Goal: Task Accomplishment & Management: Manage account settings

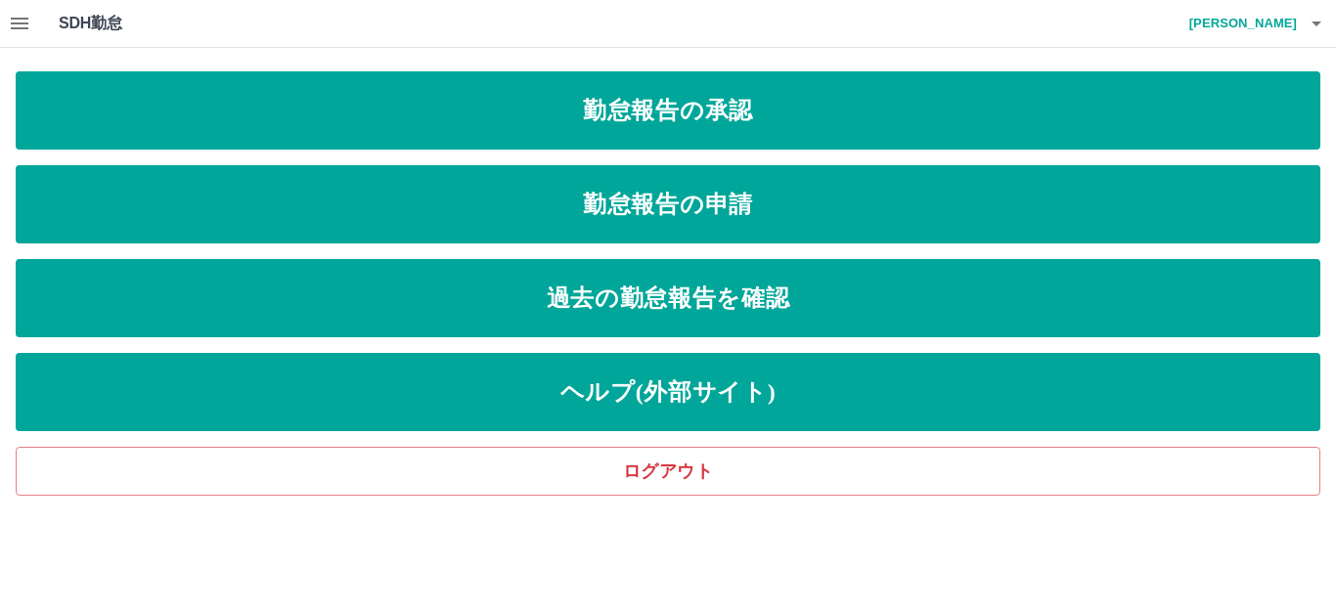
click at [10, 15] on icon "button" at bounding box center [19, 23] width 23 height 23
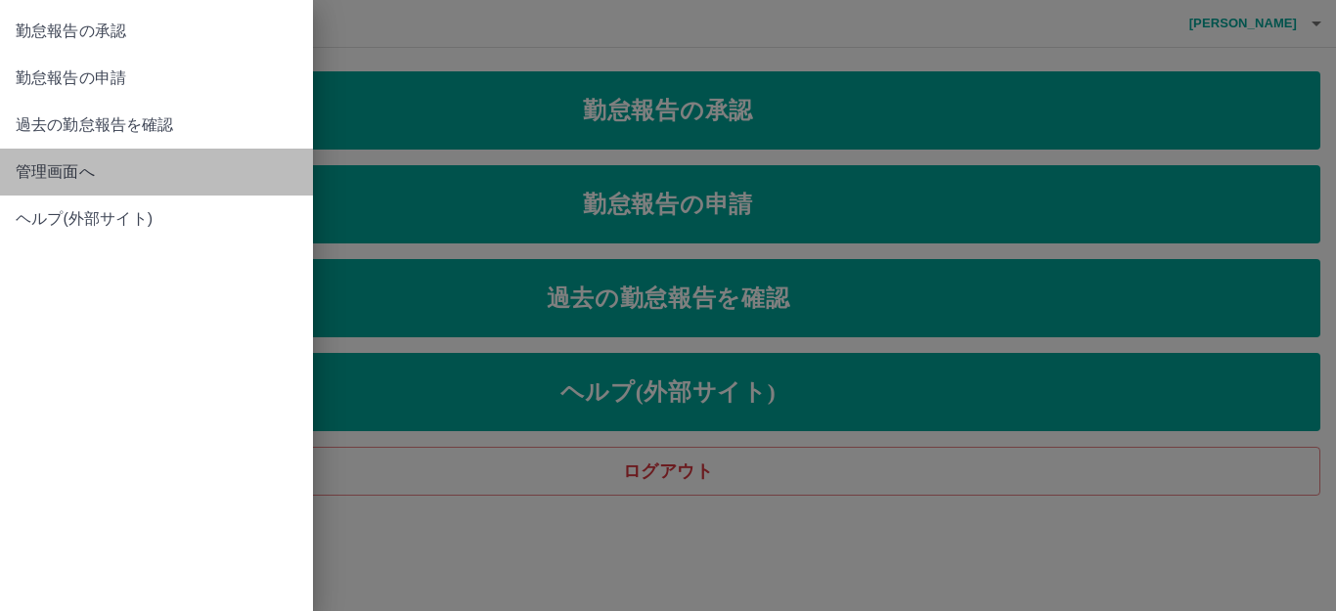
click at [76, 180] on span "管理画面へ" at bounding box center [157, 171] width 282 height 23
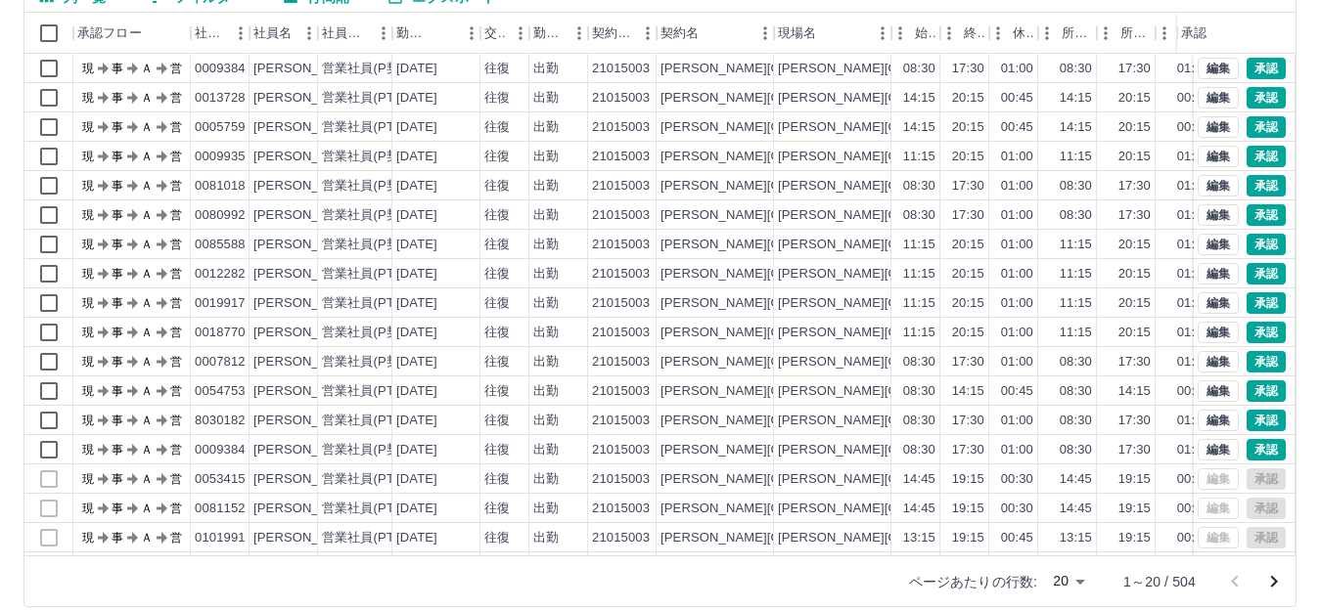
scroll to position [215, 0]
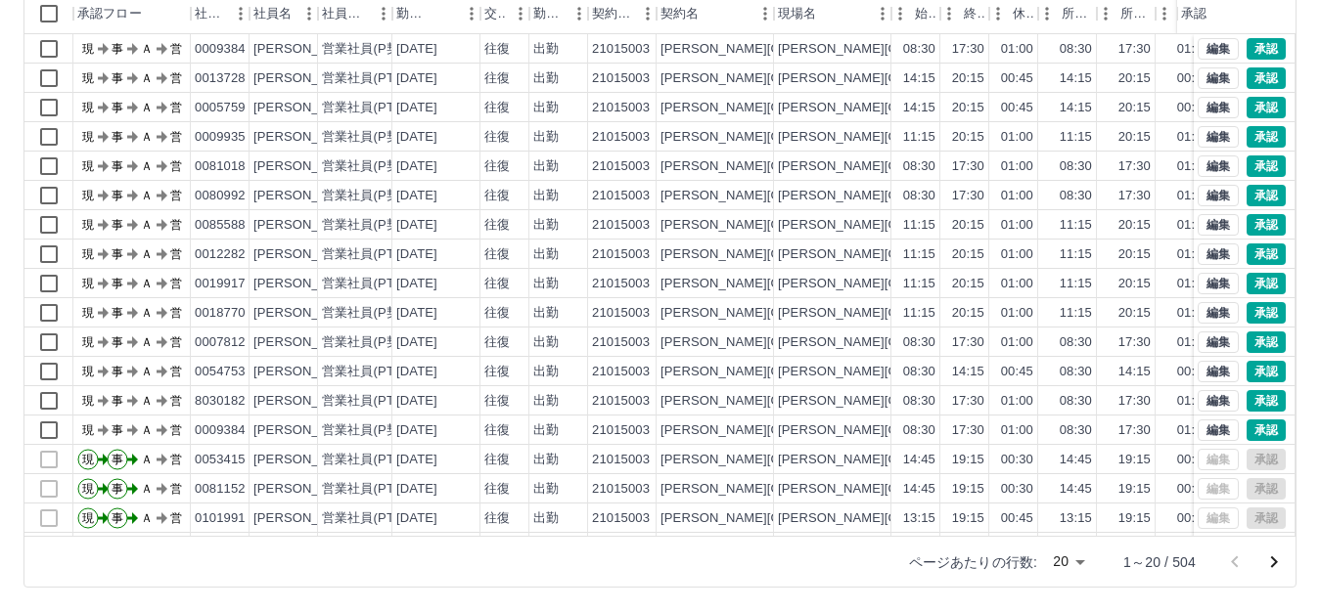
click at [1059, 559] on body "SDH勤怠 [PERSON_NAME] 勤務実績承認 前月 [DATE] 次月 今月 月選択 承認モード 削除モード 一括承認 列一覧 0 フィルター 行間隔…" at bounding box center [660, 198] width 1320 height 827
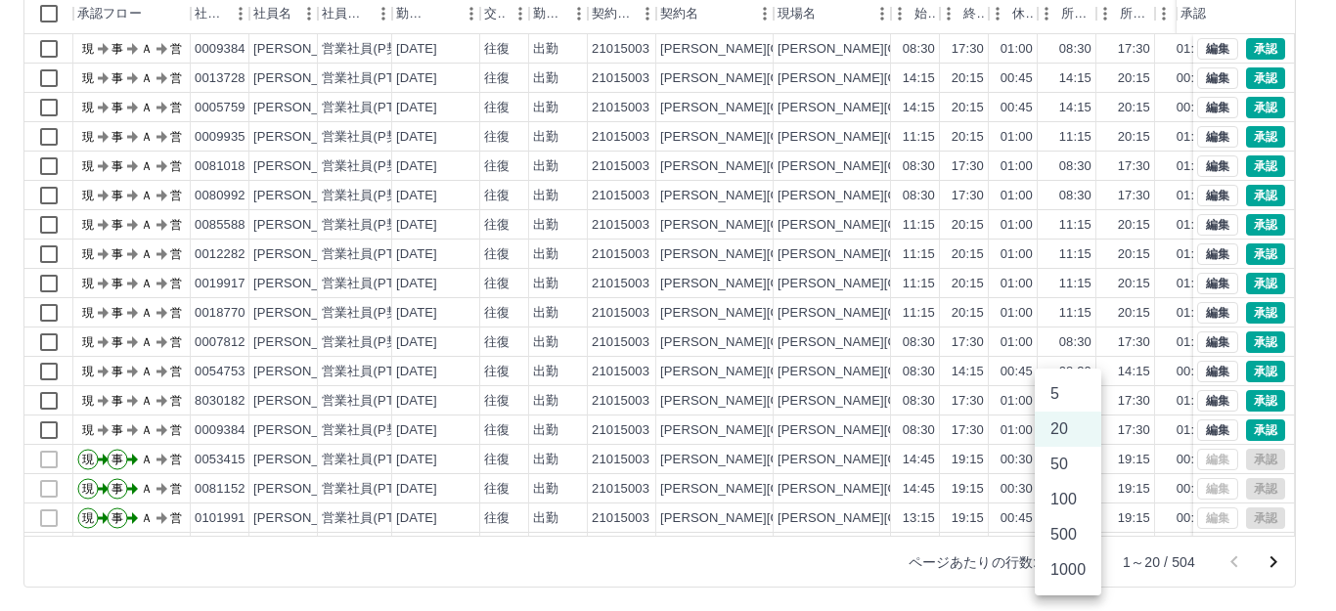
click at [1057, 534] on li "500" at bounding box center [1068, 534] width 67 height 35
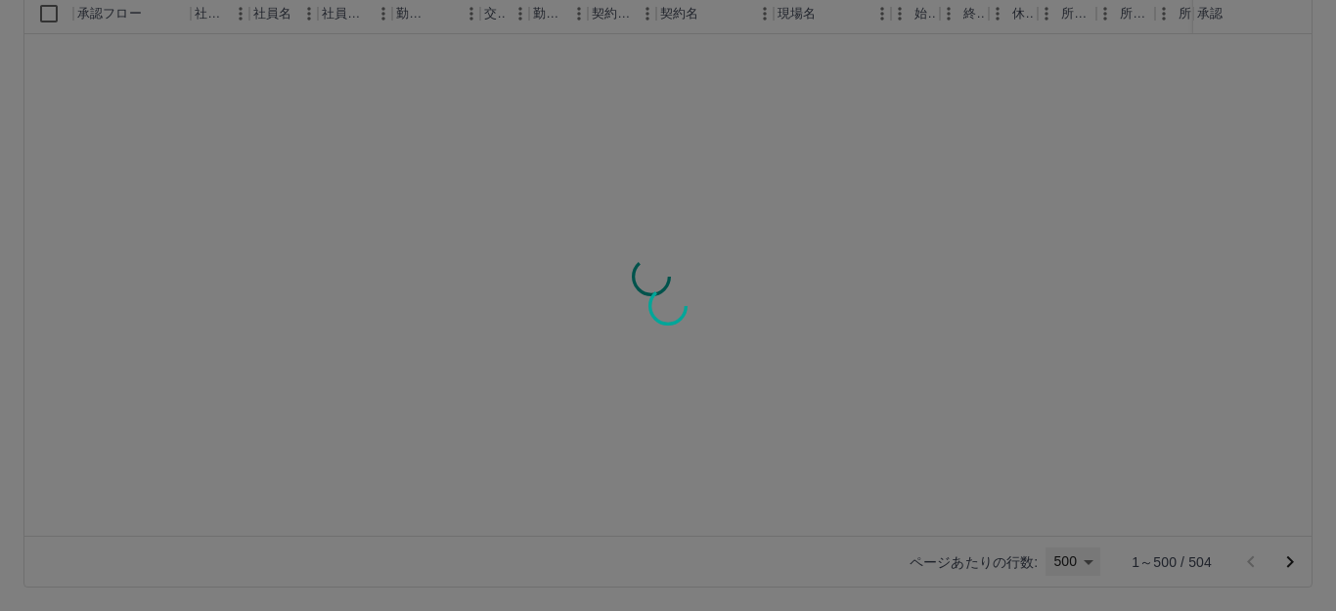
type input "***"
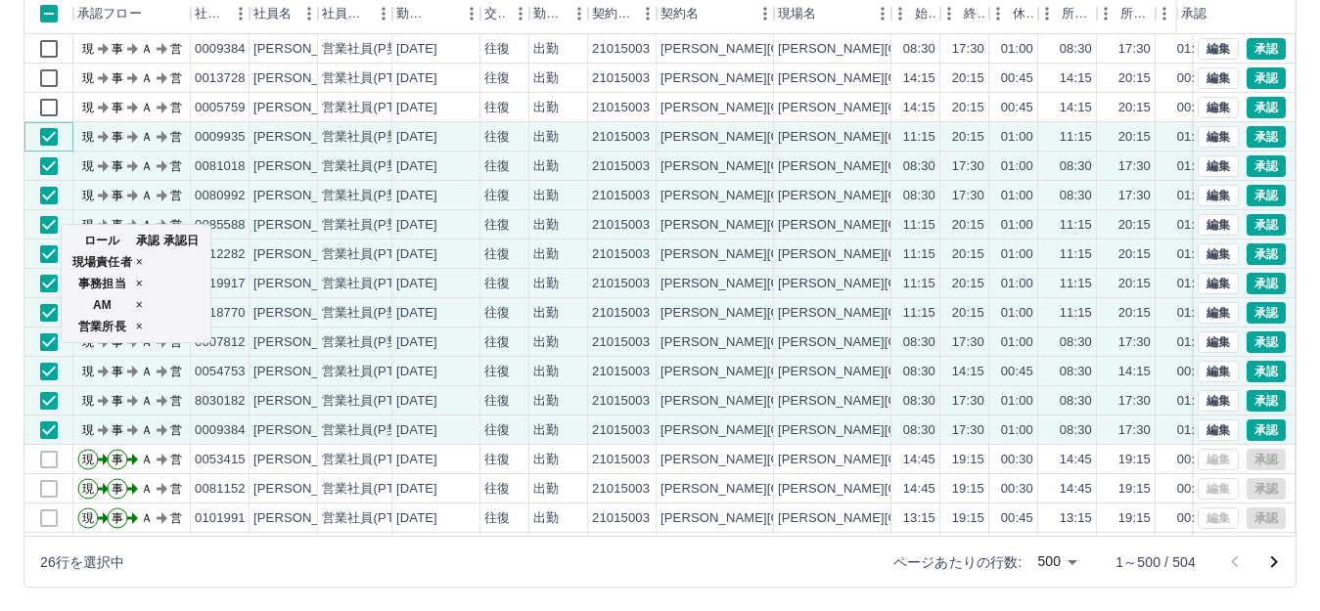
scroll to position [117, 0]
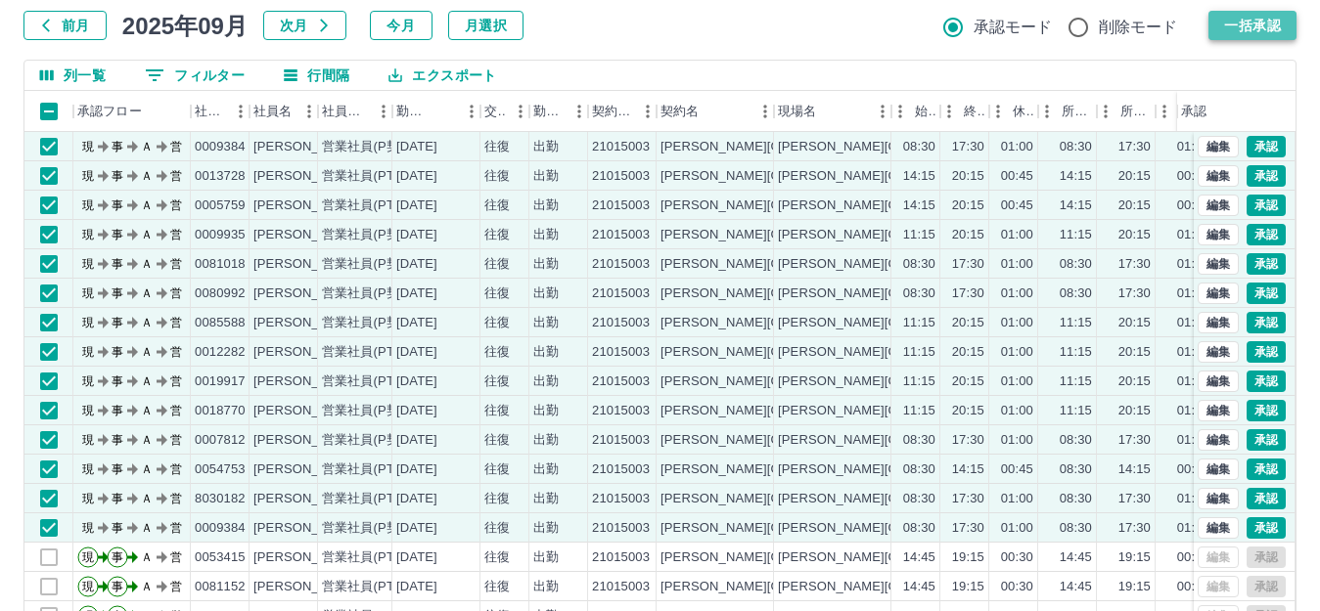
click at [1227, 25] on button "一括承認" at bounding box center [1252, 25] width 88 height 29
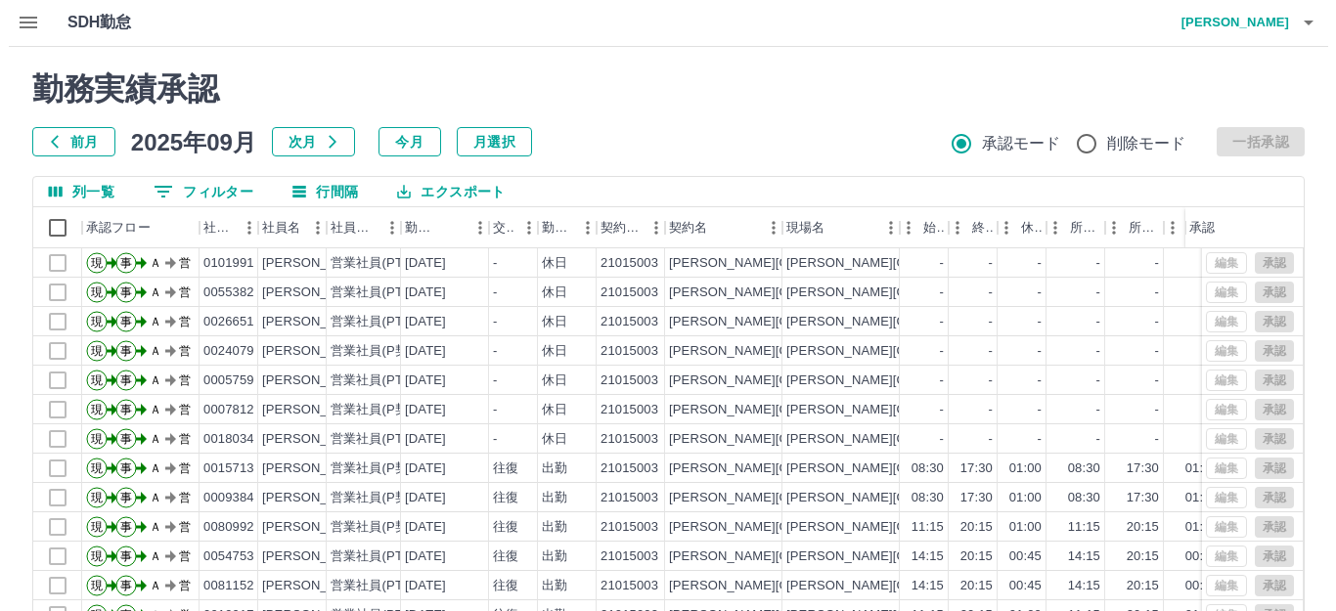
scroll to position [0, 0]
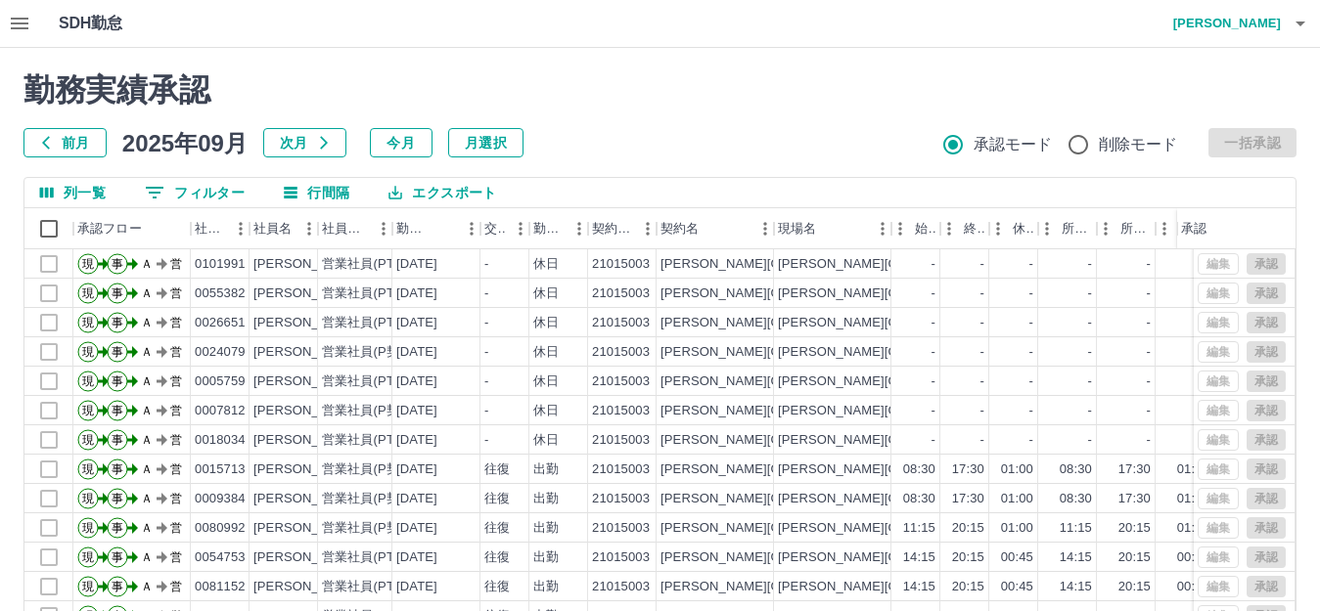
click at [1254, 25] on h4 "[PERSON_NAME]" at bounding box center [1221, 23] width 117 height 47
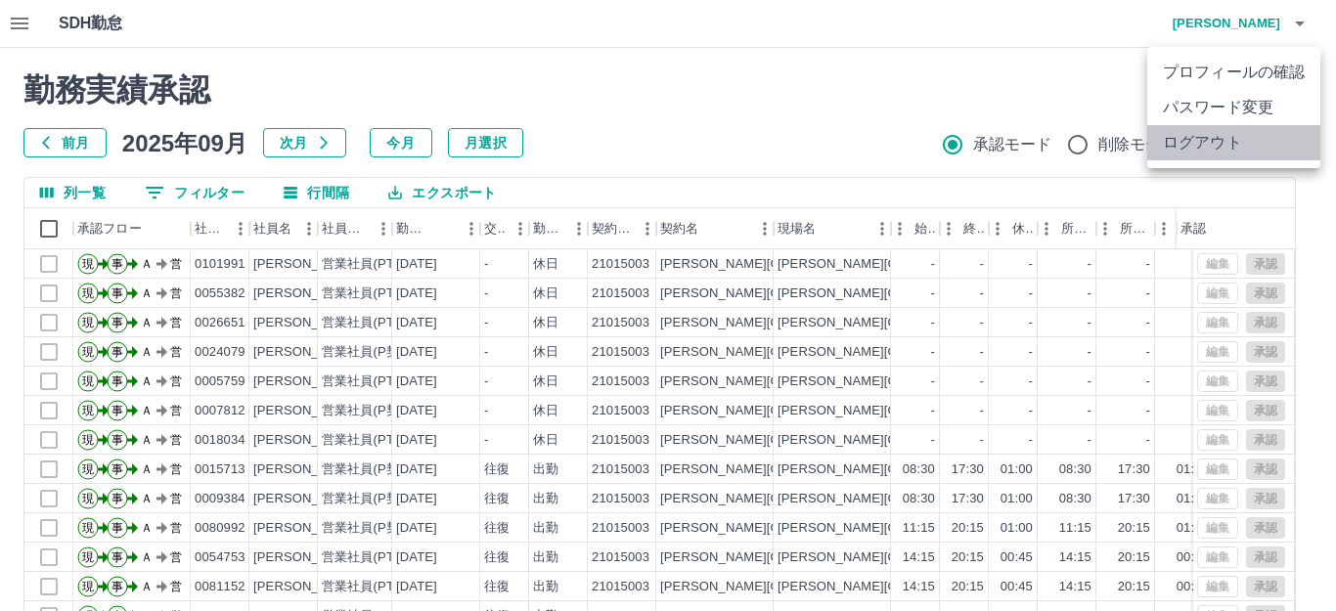
click at [1203, 145] on li "ログアウト" at bounding box center [1233, 142] width 173 height 35
